Goal: Task Accomplishment & Management: Complete application form

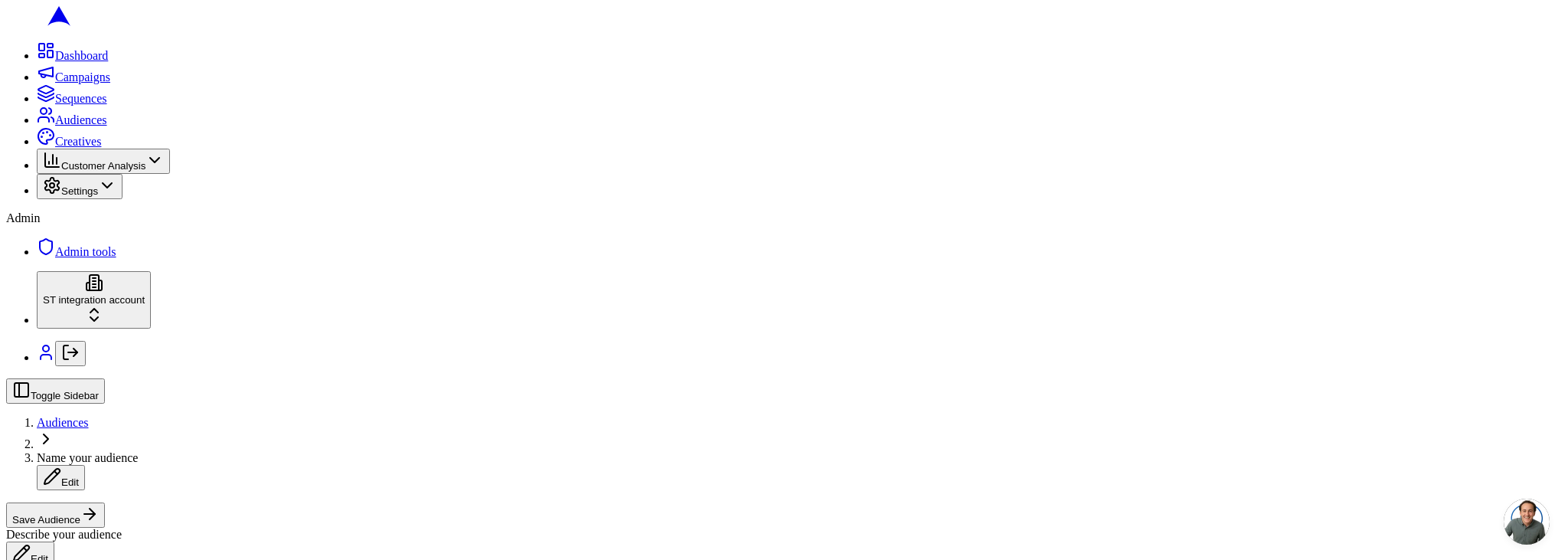
scroll to position [129, 0]
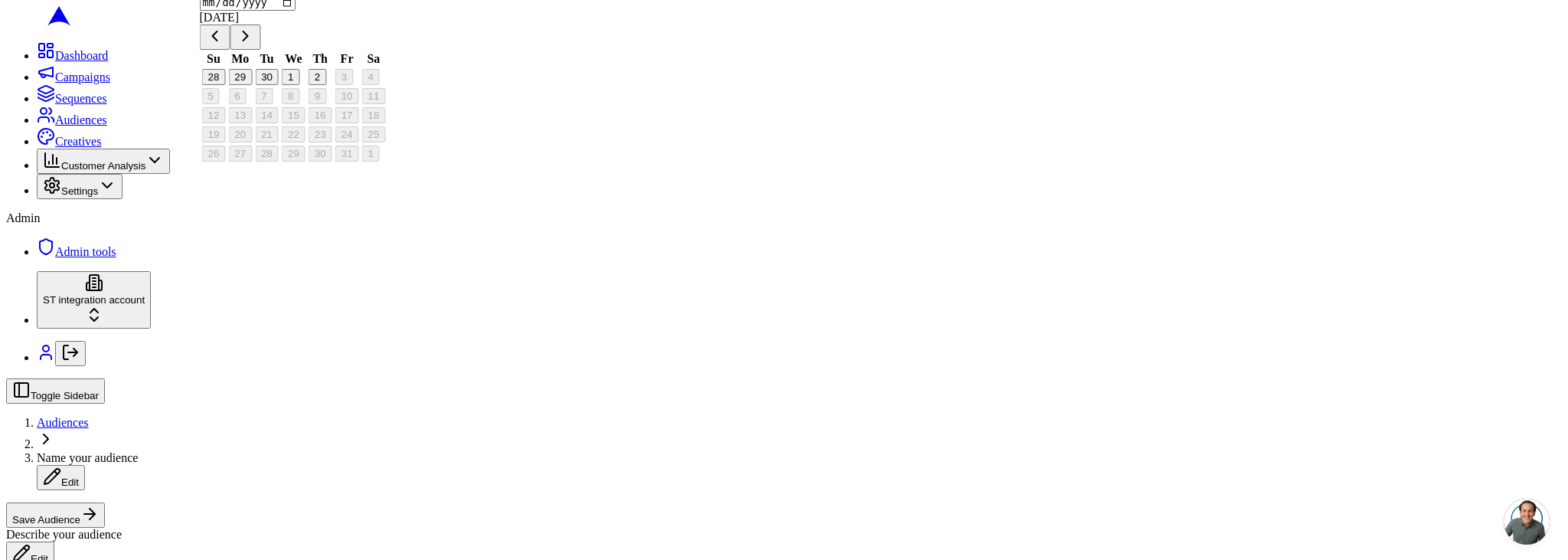
click at [279, 85] on button "30" at bounding box center [267, 77] width 24 height 16
type input "[DATE]"
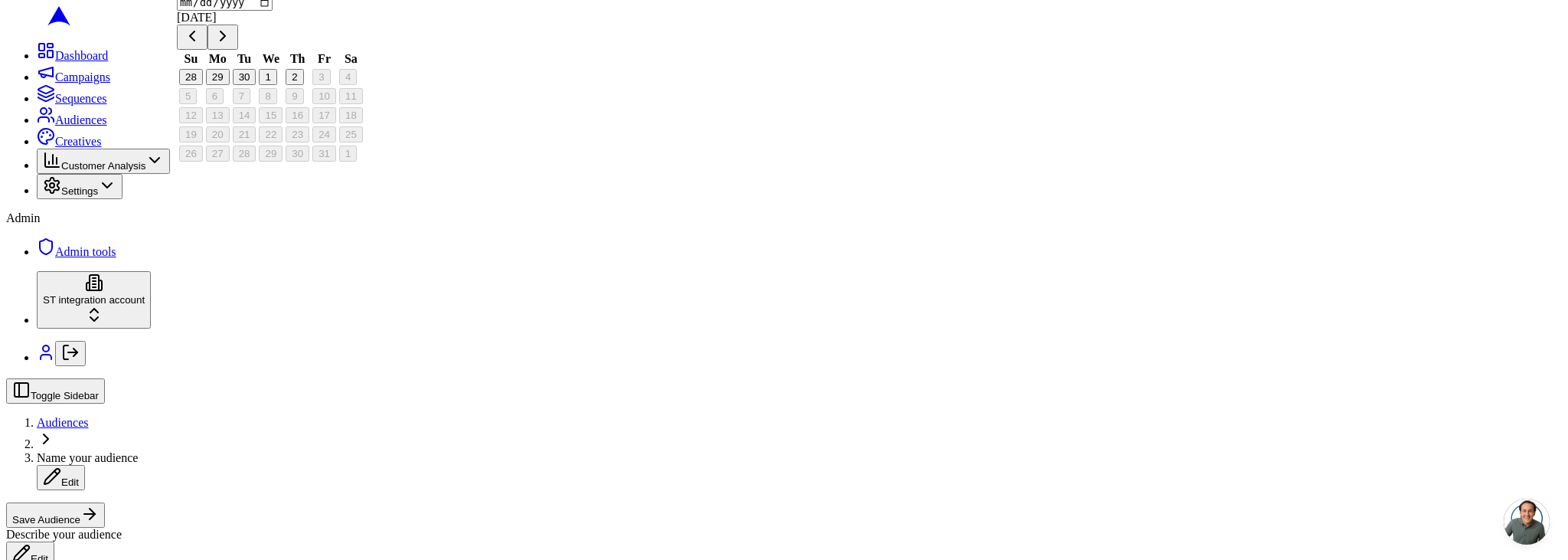
click at [276, 85] on button "1" at bounding box center [268, 77] width 18 height 16
type input "[DATE]"
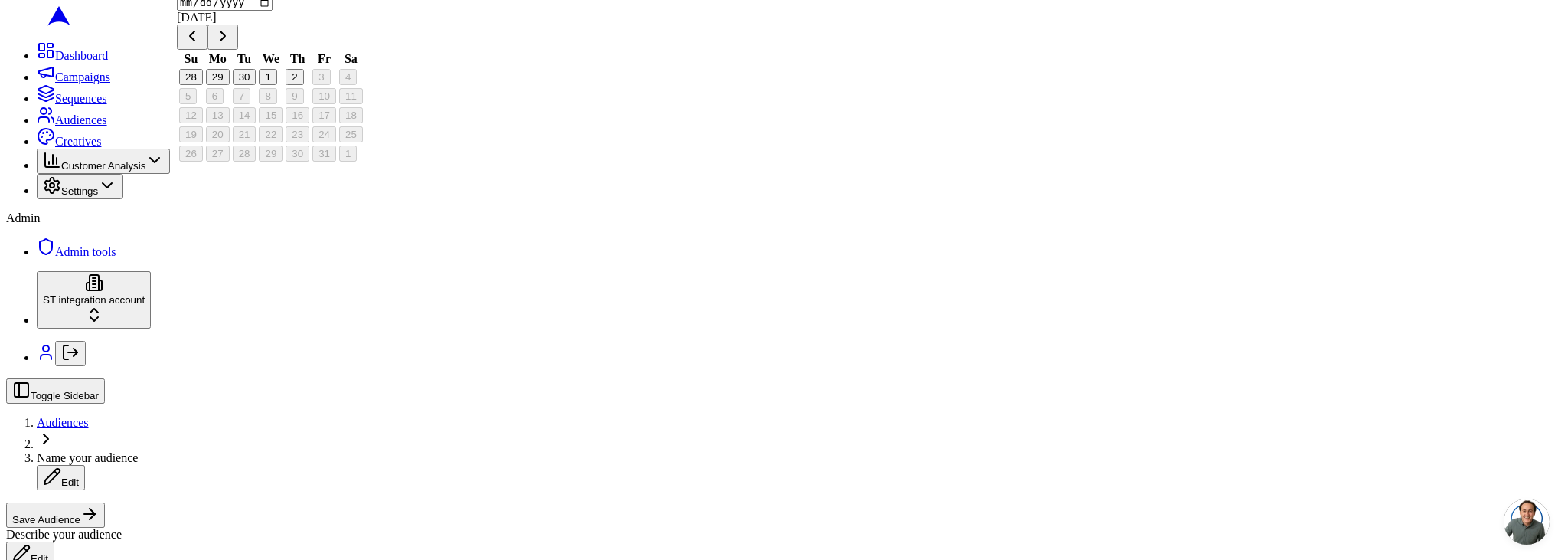
click at [203, 85] on button "28" at bounding box center [190, 77] width 24 height 16
type input "[DATE]"
